Goal: Task Accomplishment & Management: Complete application form

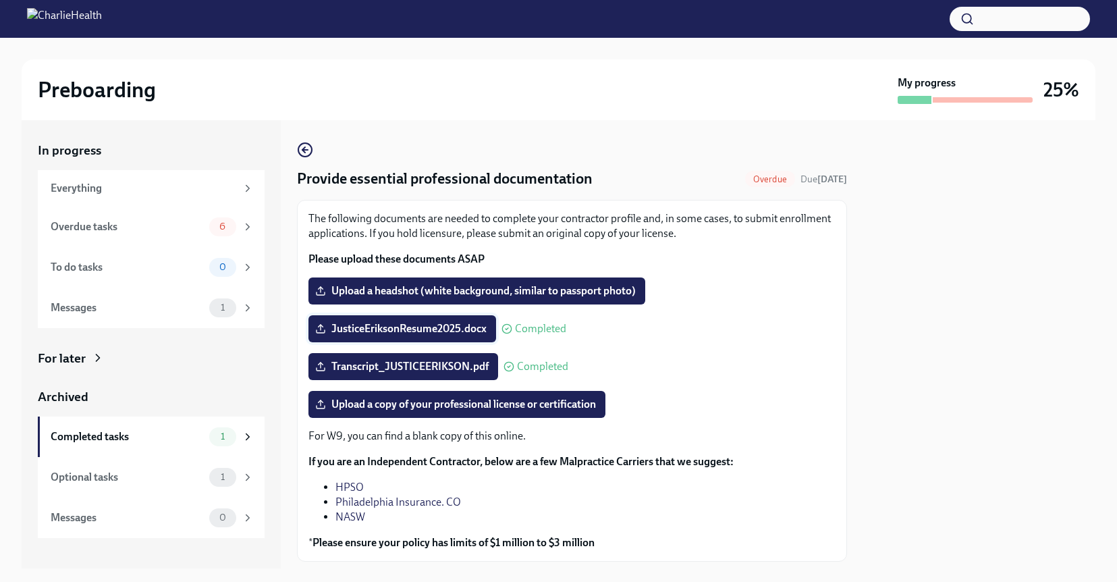
scroll to position [68, 0]
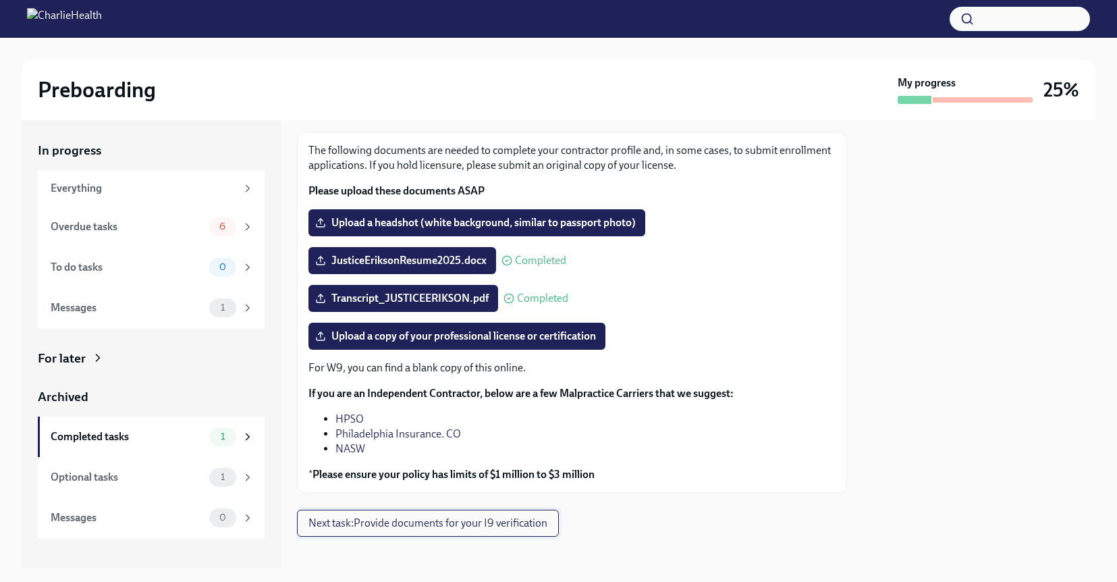
click at [445, 526] on span "Next task : Provide documents for your I9 verification" at bounding box center [427, 522] width 239 height 13
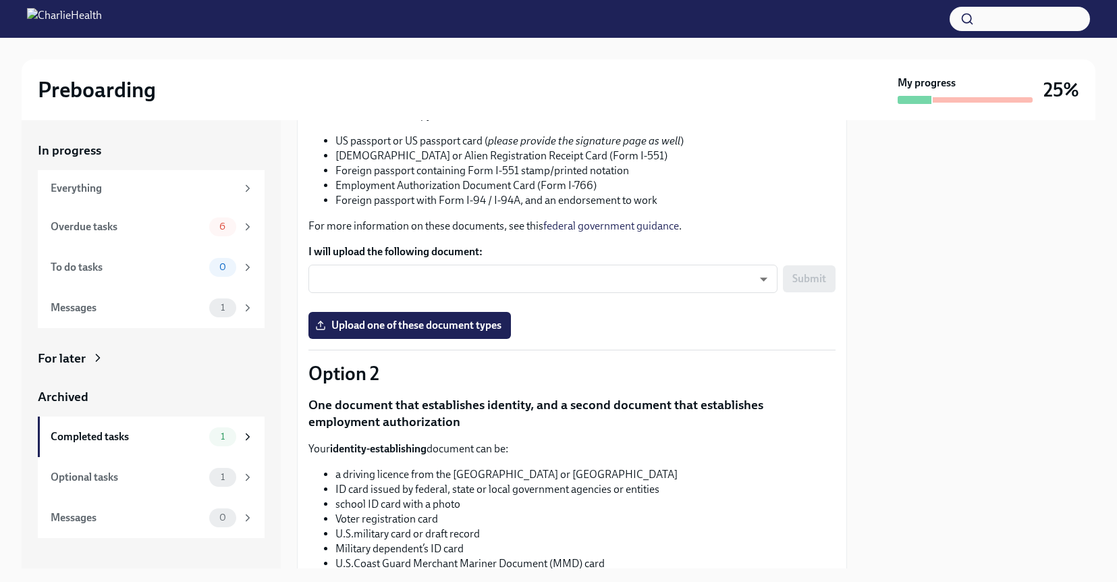
scroll to position [182, 0]
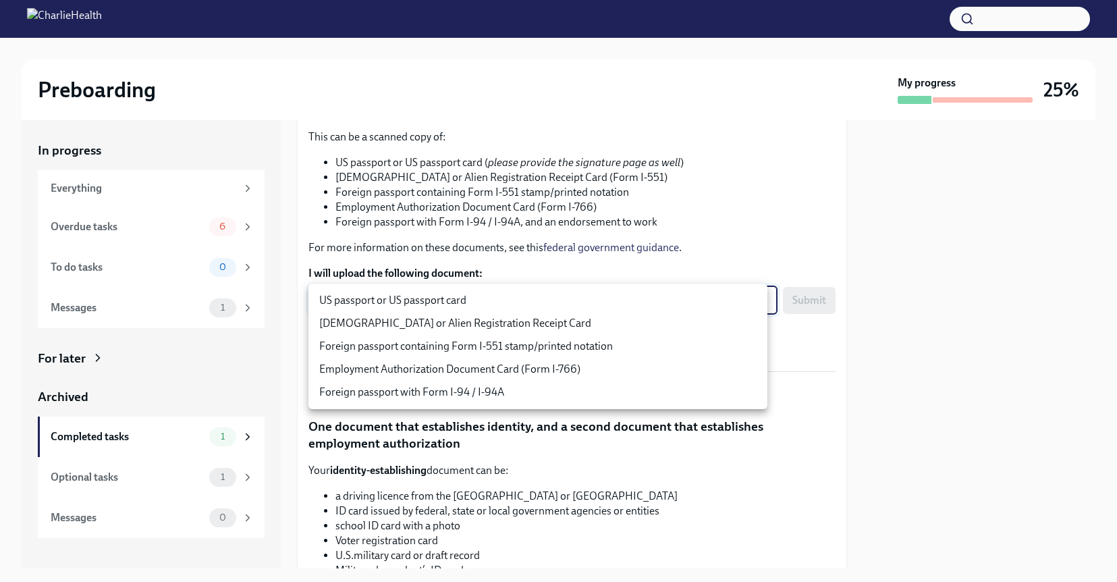
click at [452, 293] on body "Preboarding My progress 25% In progress Everything Overdue tasks 6 To do tasks …" at bounding box center [558, 291] width 1117 height 582
click at [454, 299] on li "US passport or US passport card" at bounding box center [537, 300] width 459 height 23
type input "KnYOjnC8x"
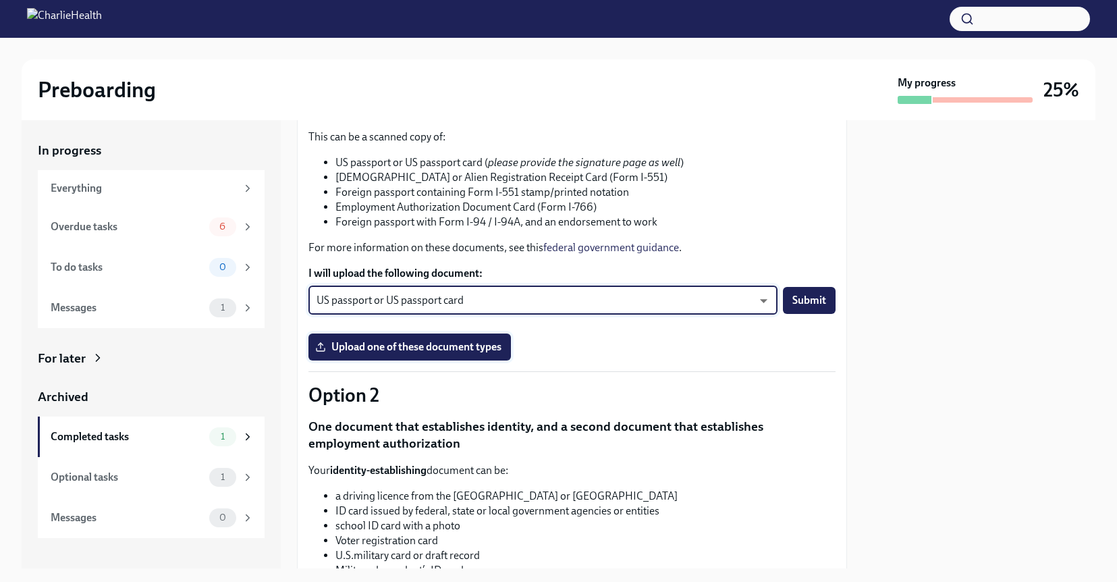
click at [403, 354] on label "Upload one of these document types" at bounding box center [409, 346] width 202 height 27
click at [0, 0] on input "Upload one of these document types" at bounding box center [0, 0] width 0 height 0
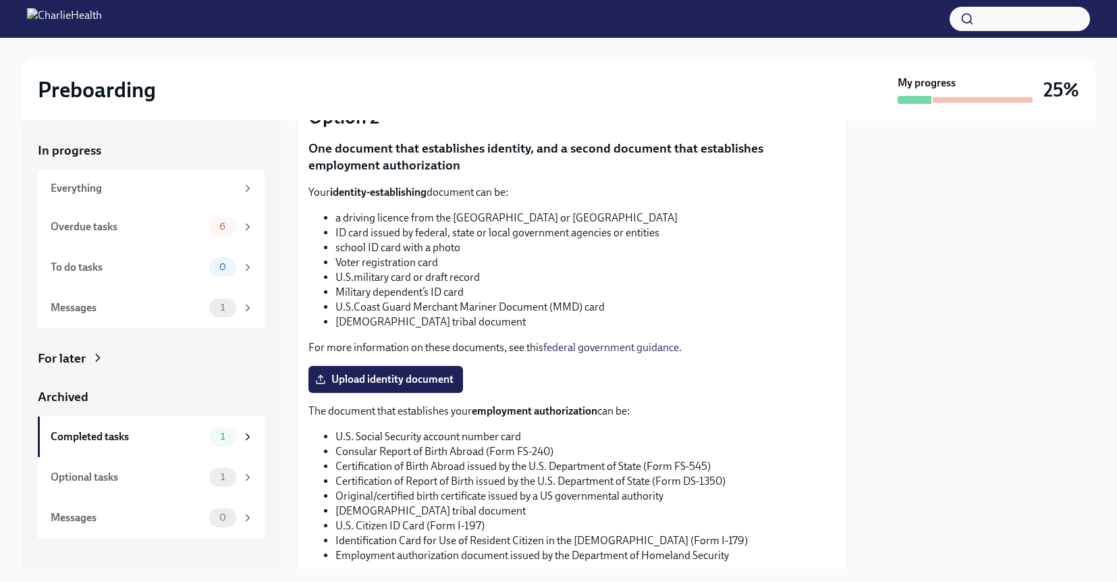
scroll to position [464, 0]
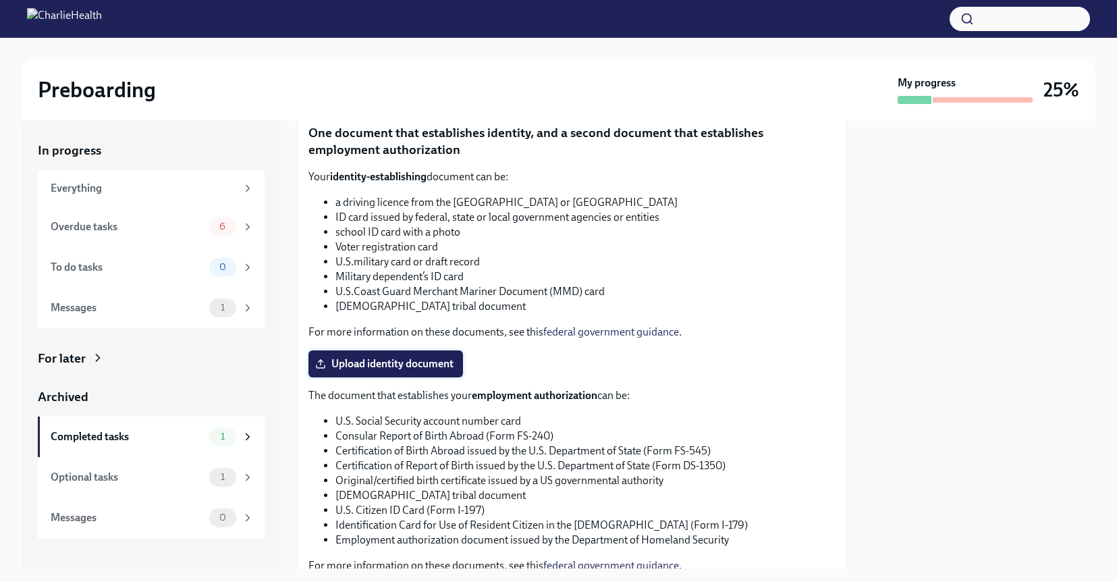
click at [408, 365] on span "Upload identity document" at bounding box center [386, 363] width 136 height 13
click at [0, 0] on input "Upload identity document" at bounding box center [0, 0] width 0 height 0
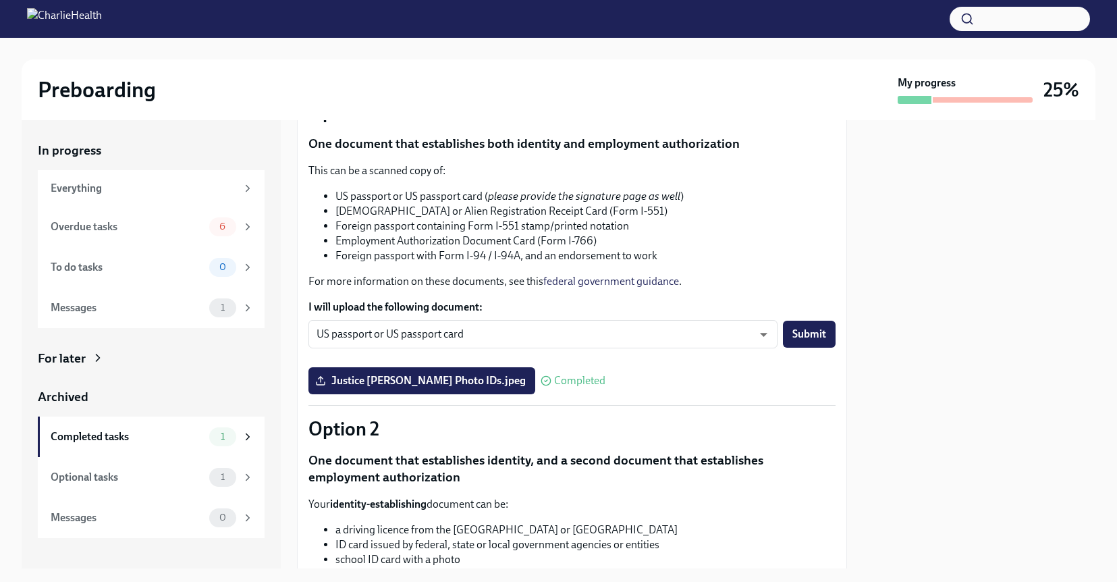
scroll to position [151, 0]
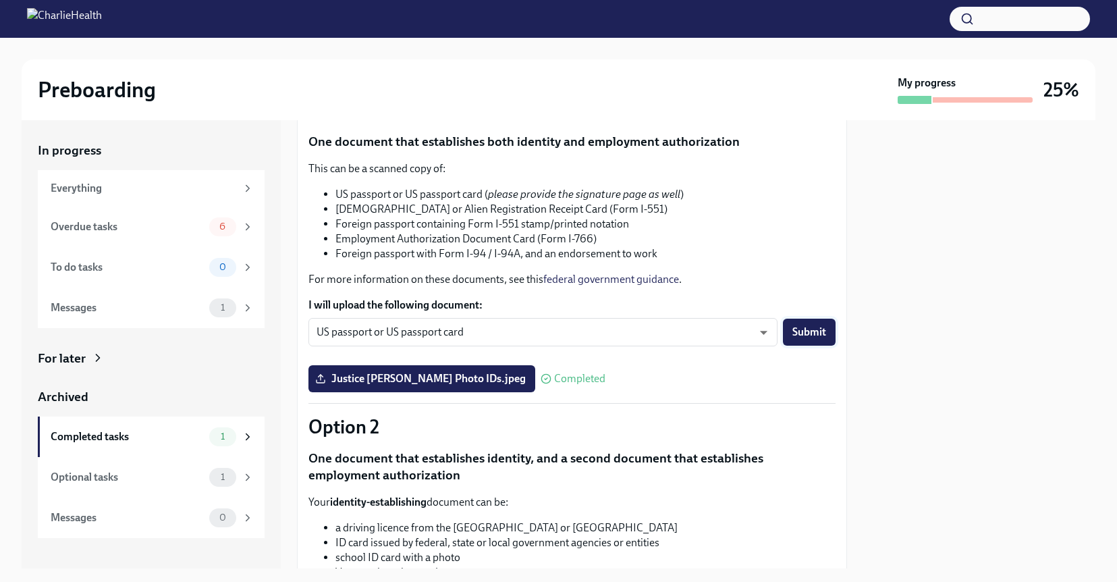
click at [792, 335] on span "Submit" at bounding box center [809, 331] width 34 height 13
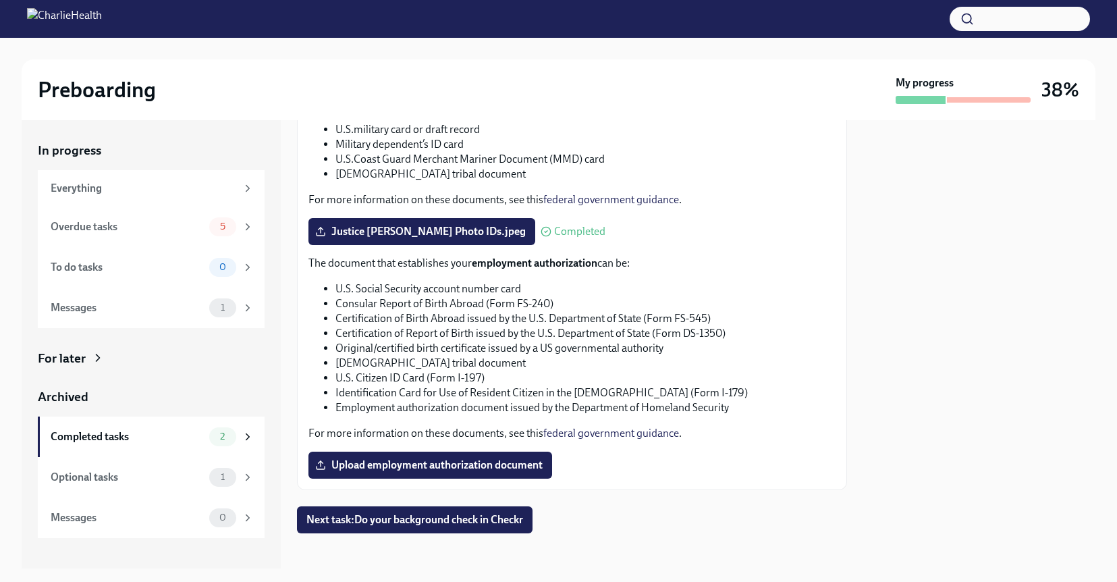
scroll to position [616, 0]
